Goal: Task Accomplishment & Management: Complete application form

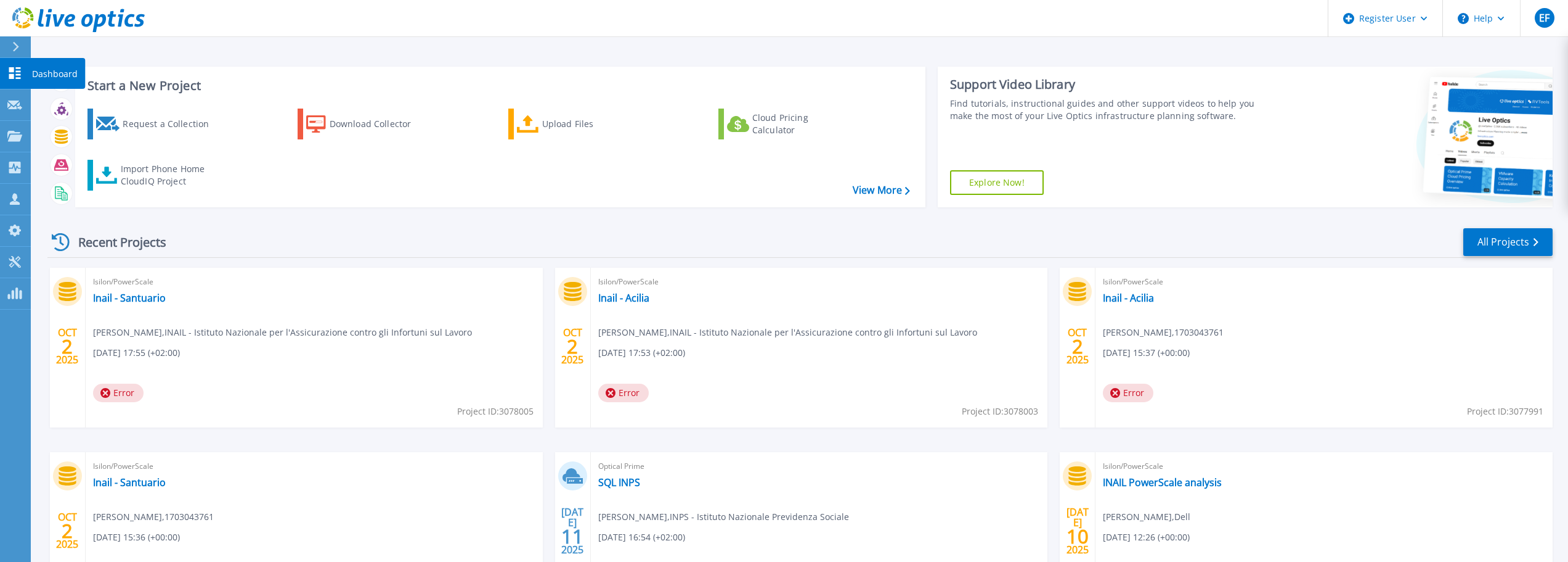
click at [44, 73] on p "Dashboard" at bounding box center [54, 74] width 46 height 32
click at [22, 78] on icon at bounding box center [15, 73] width 15 height 12
click at [16, 53] on div at bounding box center [21, 47] width 20 height 21
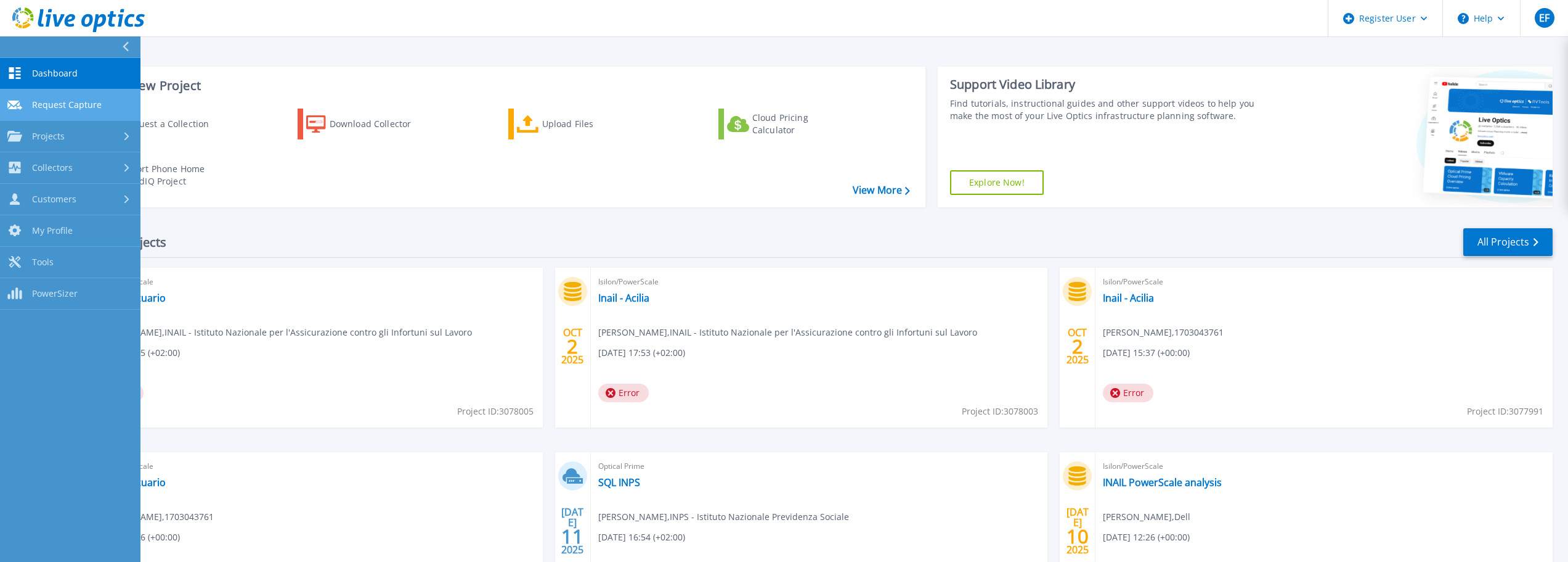
click at [51, 98] on link "Request Capture Request Capture" at bounding box center [70, 105] width 141 height 32
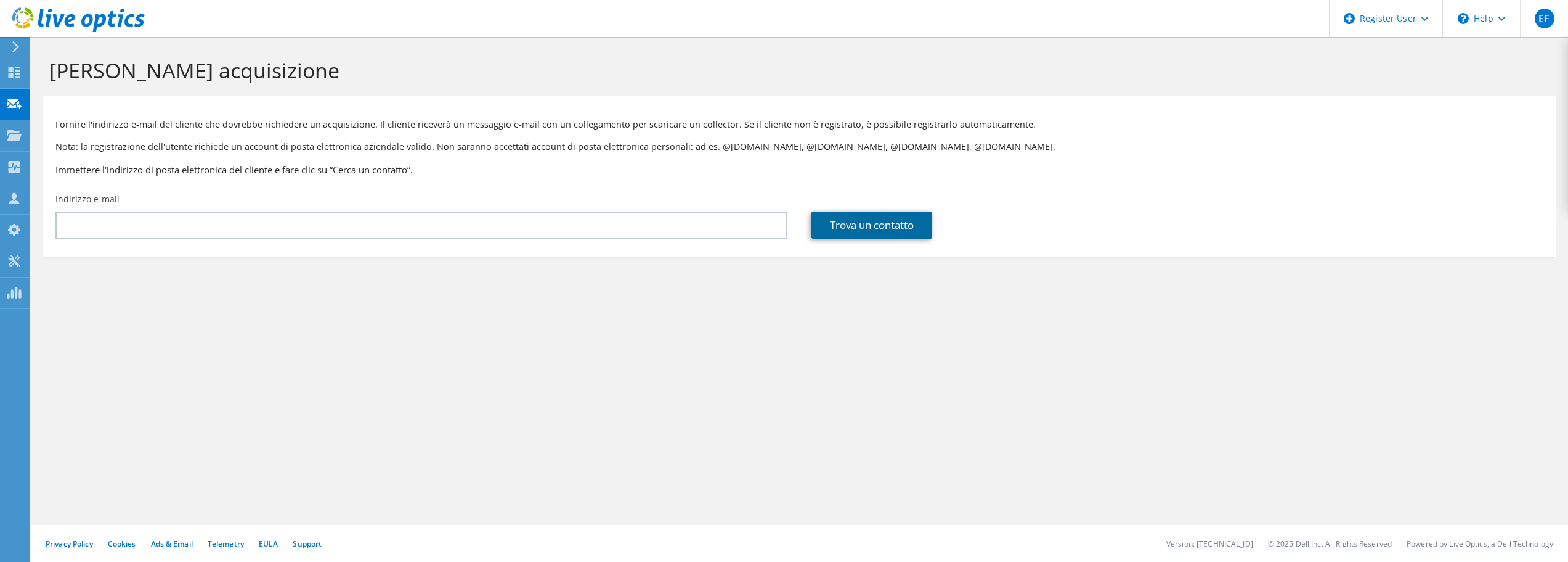
click at [863, 227] on link "Trova un contatto" at bounding box center [871, 225] width 121 height 28
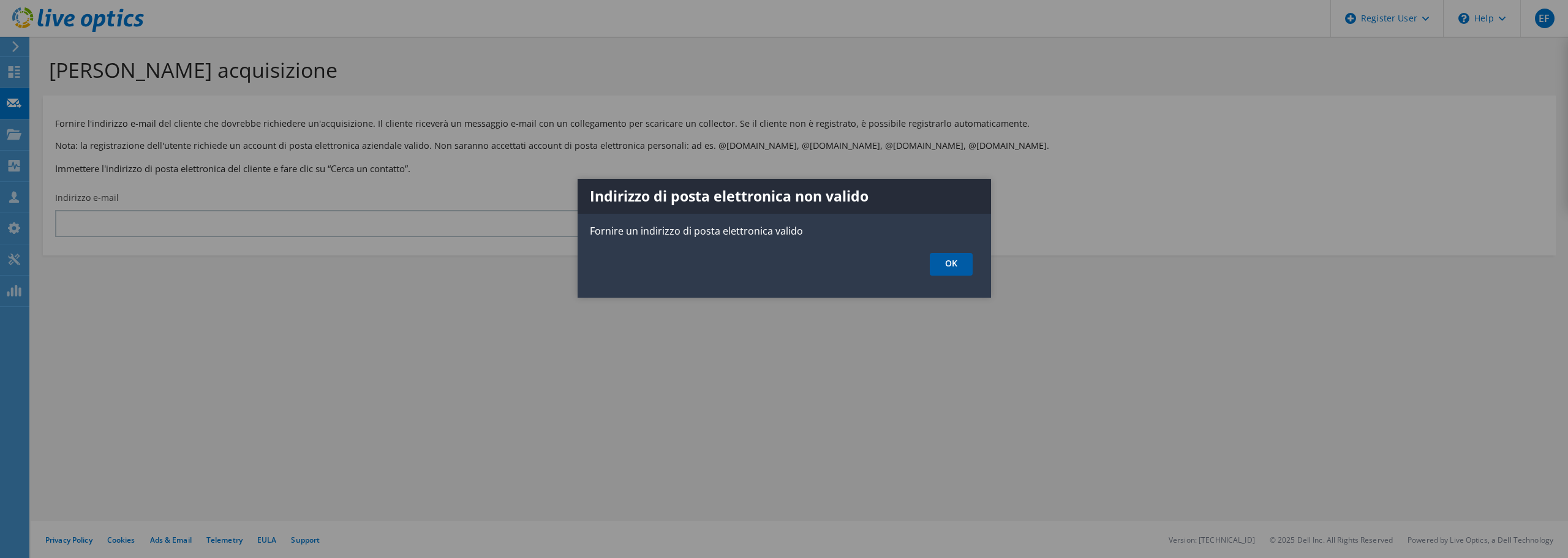
click at [958, 274] on link "OK" at bounding box center [952, 263] width 43 height 22
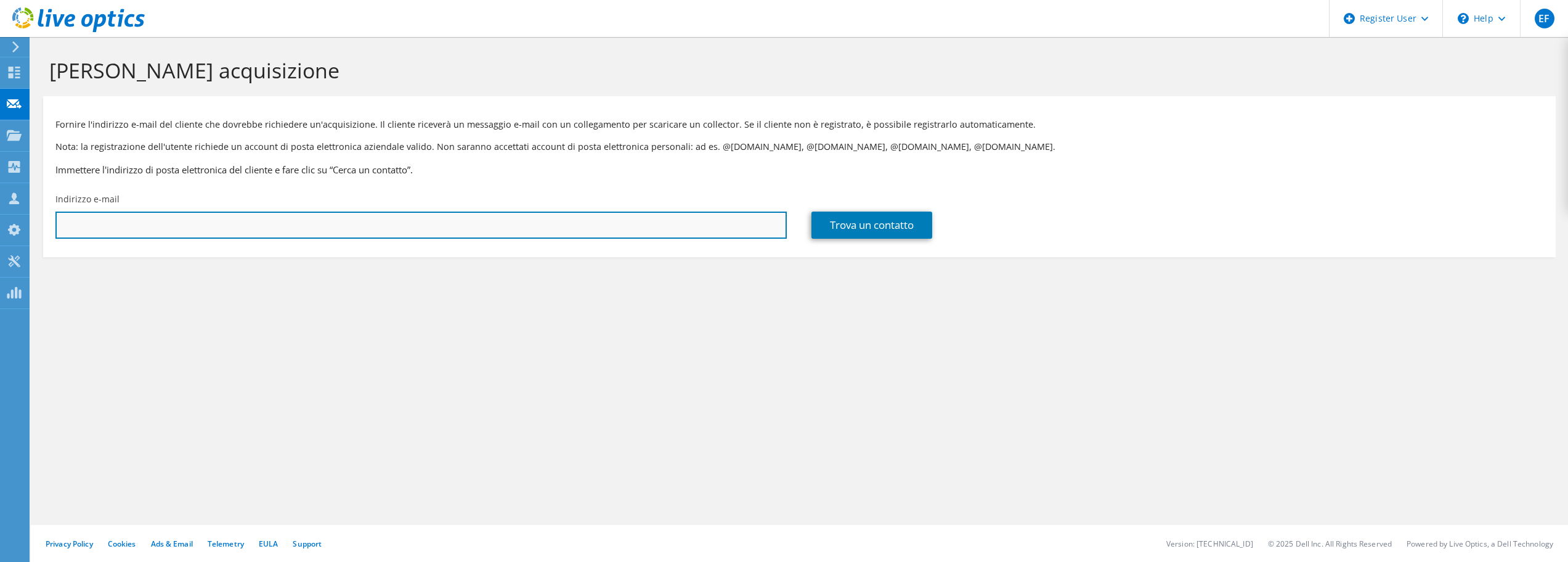
click at [457, 232] on input "text" at bounding box center [422, 225] width 732 height 28
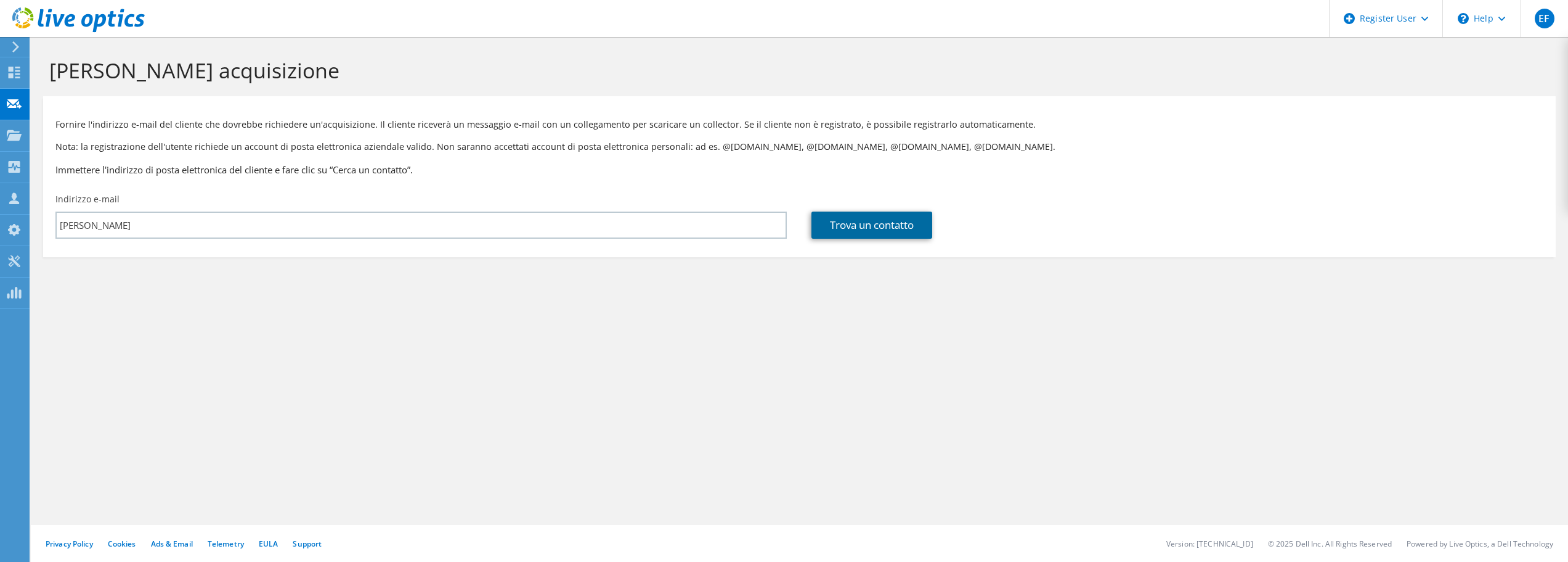
click at [876, 237] on link "Trova un contatto" at bounding box center [871, 225] width 121 height 28
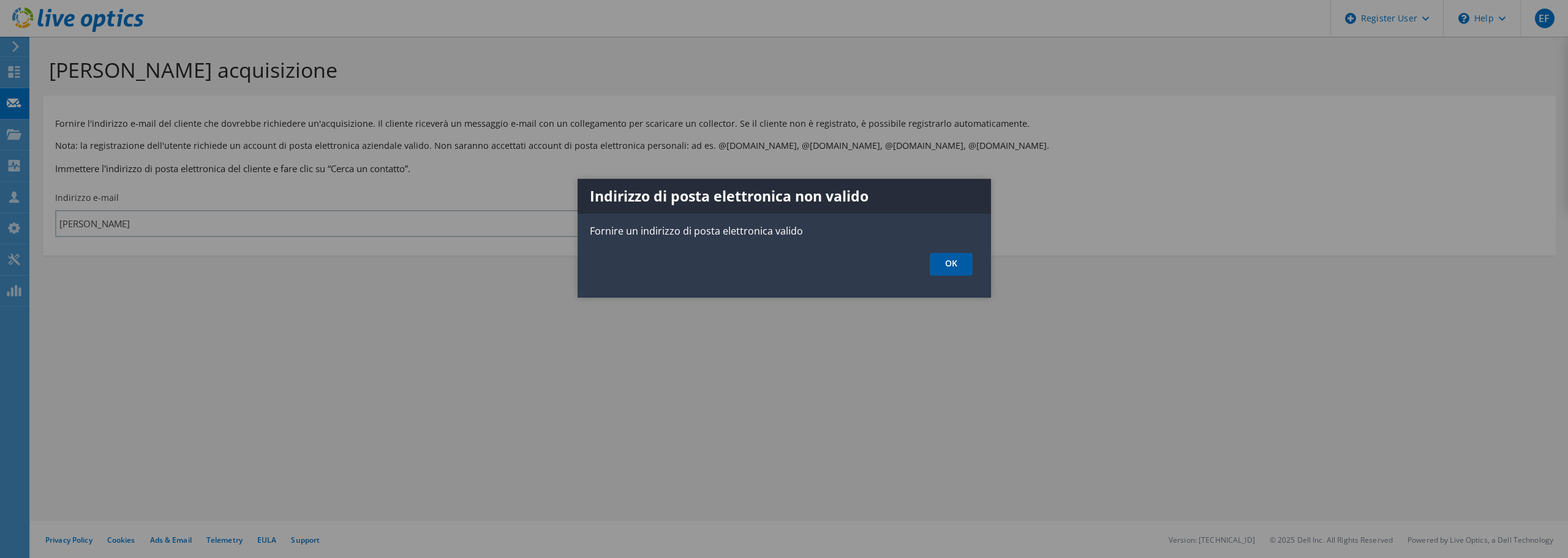
click at [953, 271] on link "OK" at bounding box center [952, 263] width 43 height 22
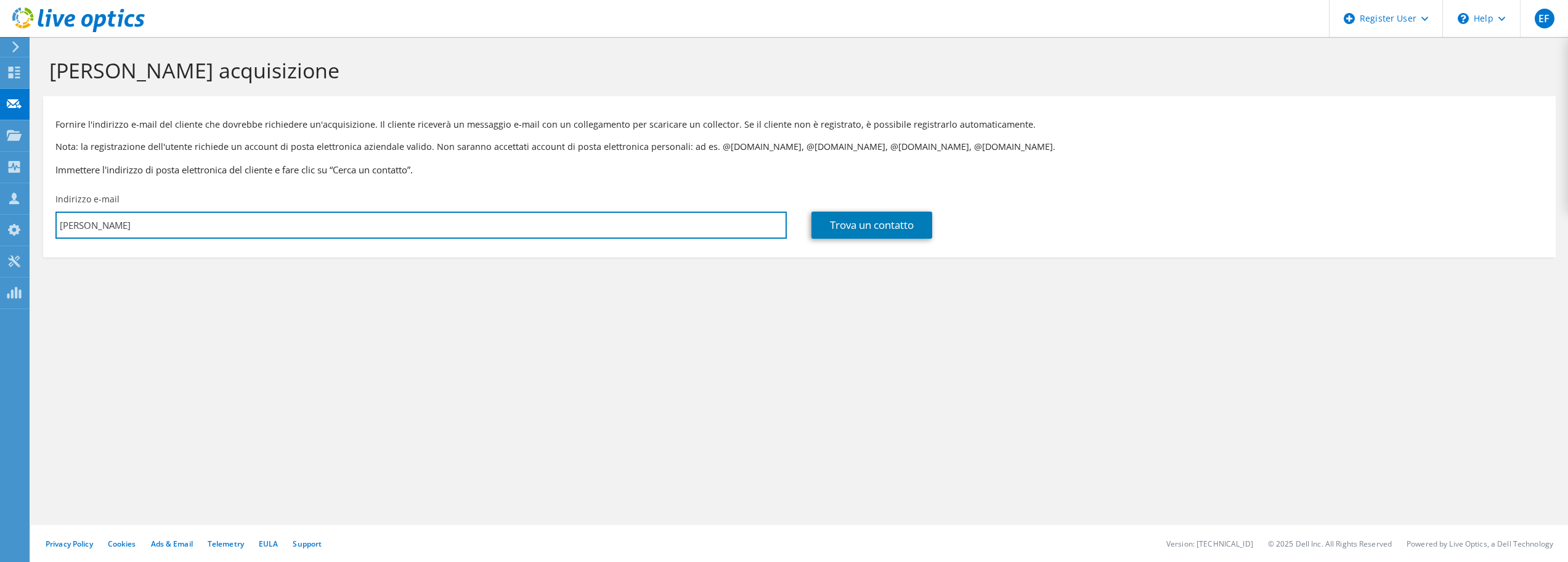
drag, startPoint x: 237, startPoint y: 233, endPoint x: 53, endPoint y: 226, distance: 184.1
click at [53, 226] on div "Indirizzo e-mail [PERSON_NAME]" at bounding box center [421, 216] width 756 height 58
type input "[PERSON_NAME][EMAIL_ADDRESS][PERSON_NAME][DOMAIN_NAME]"
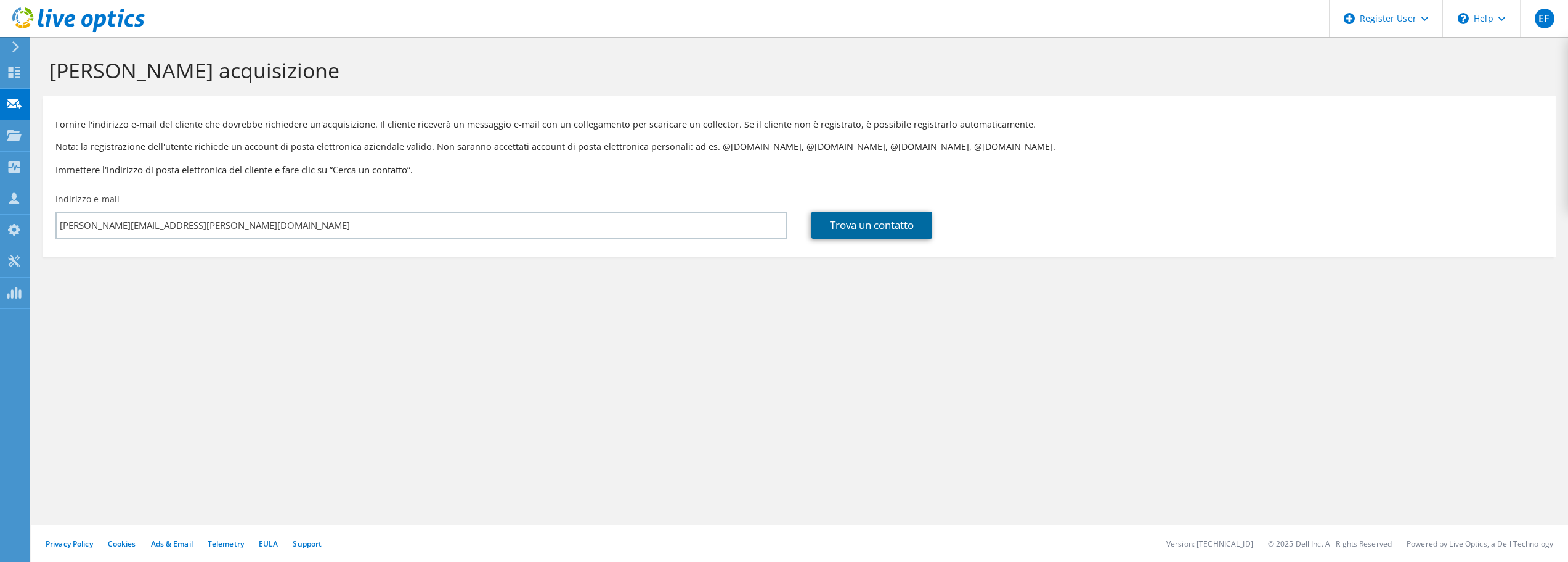
click at [906, 235] on link "Trova un contatto" at bounding box center [871, 225] width 121 height 28
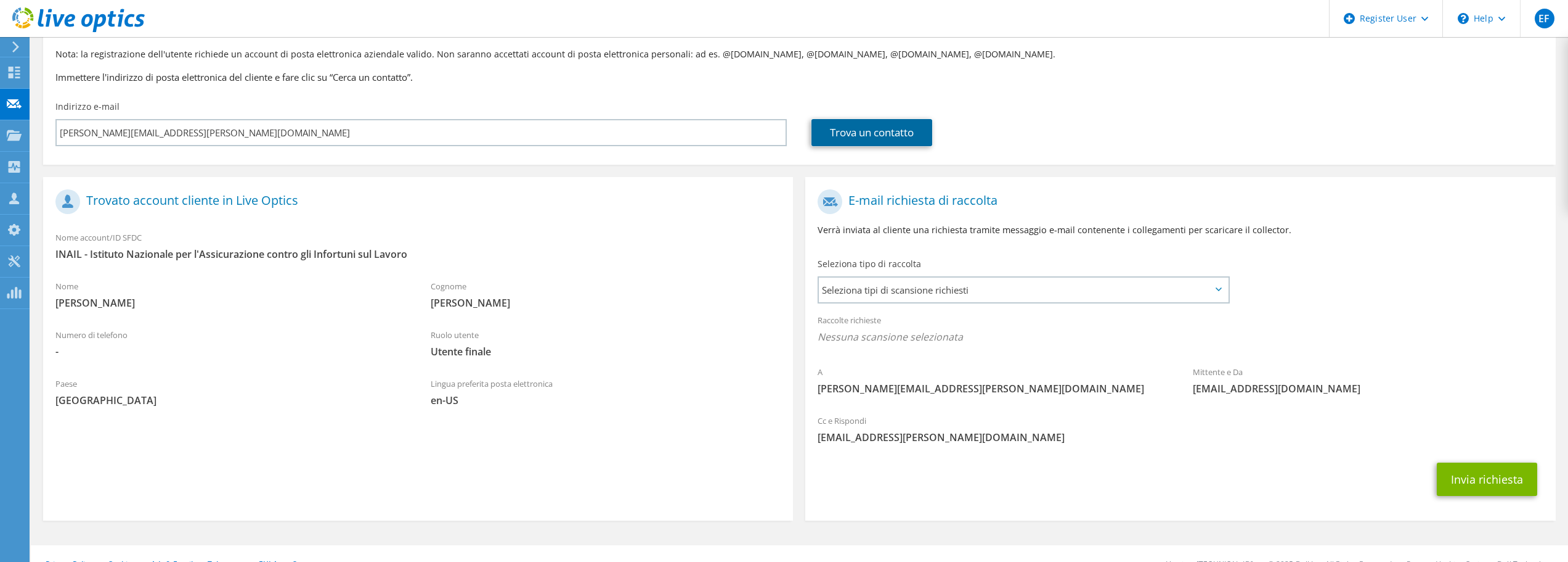
scroll to position [113, 0]
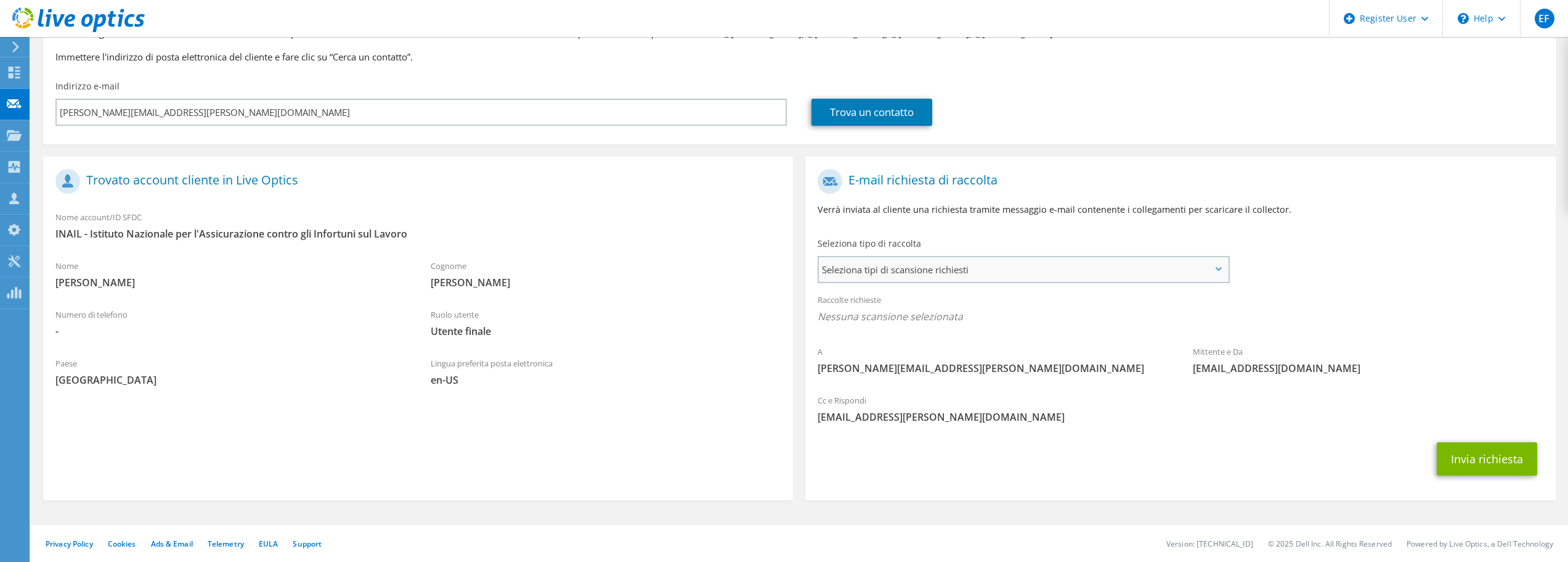
click at [968, 273] on span "Seleziona tipi di scansione richiesti" at bounding box center [1023, 269] width 408 height 25
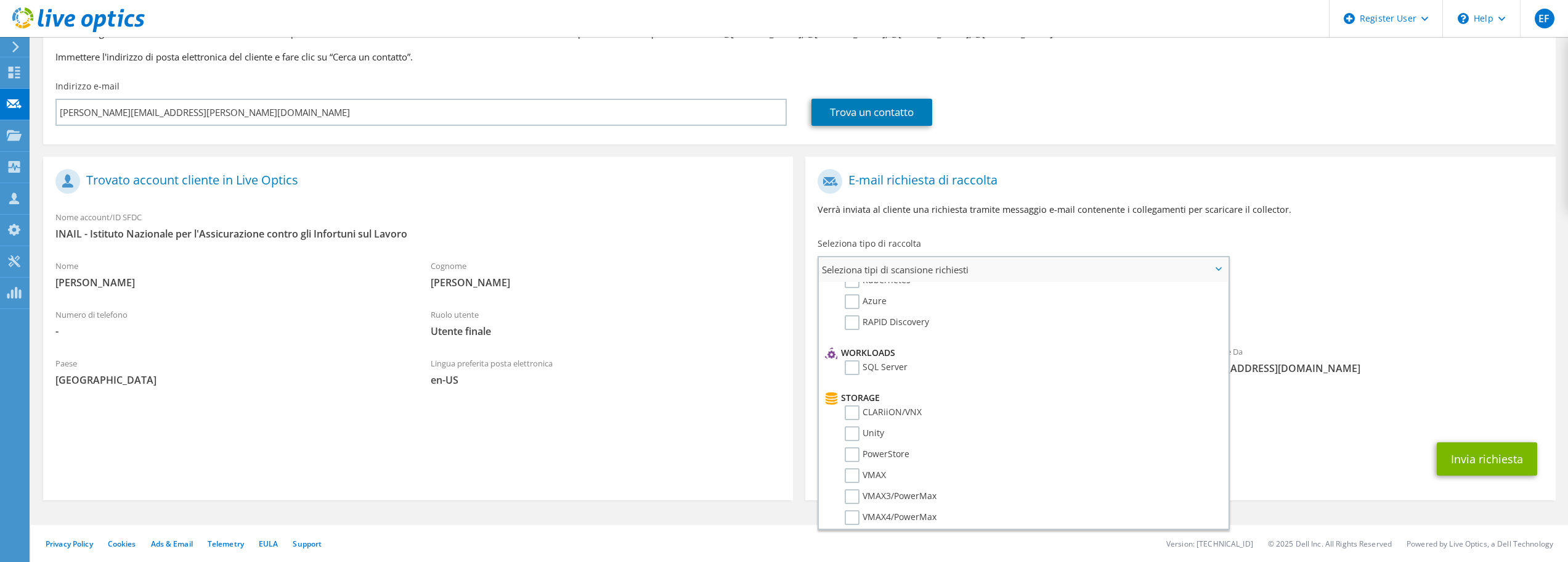
scroll to position [123, 0]
